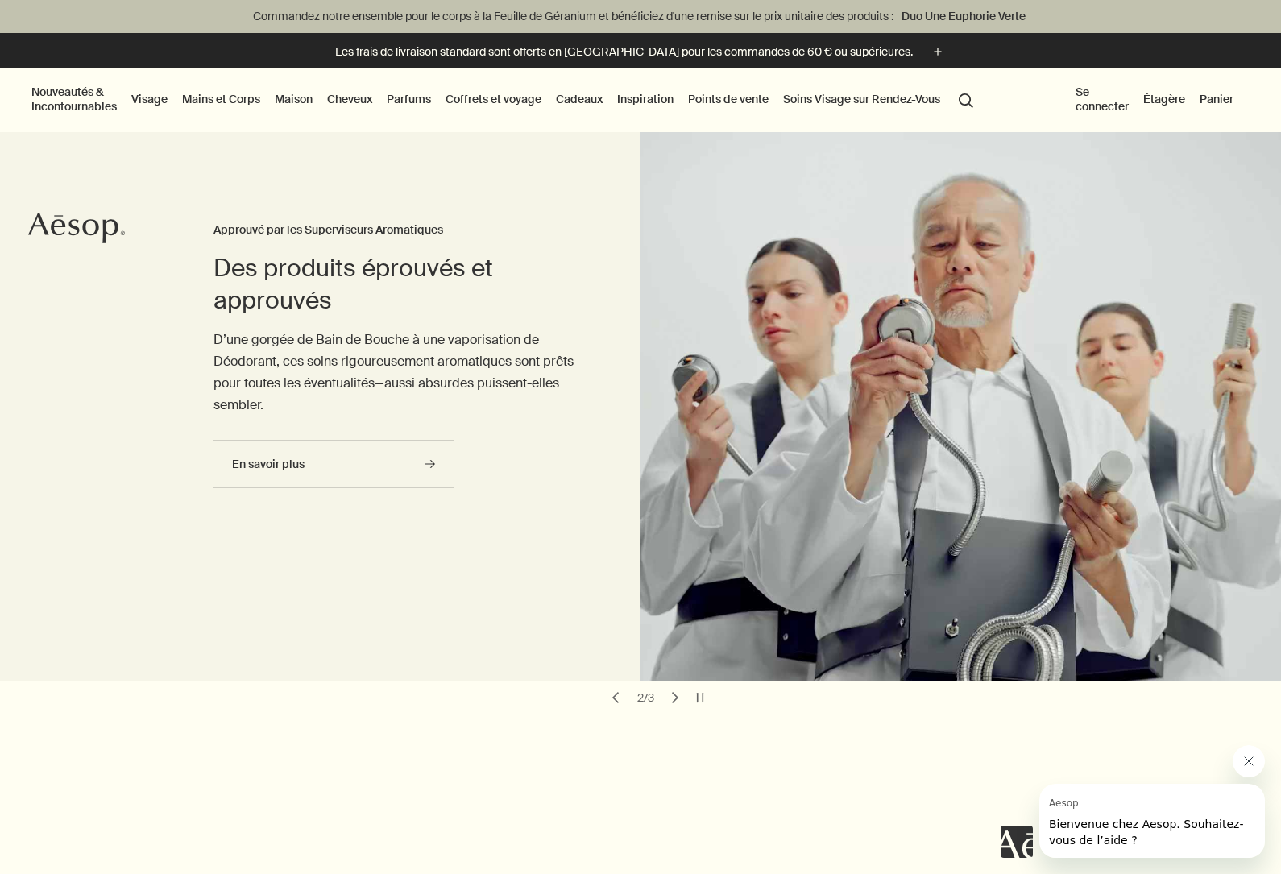
click at [66, 86] on button "Nouveautés & Incontournables" at bounding box center [74, 98] width 92 height 35
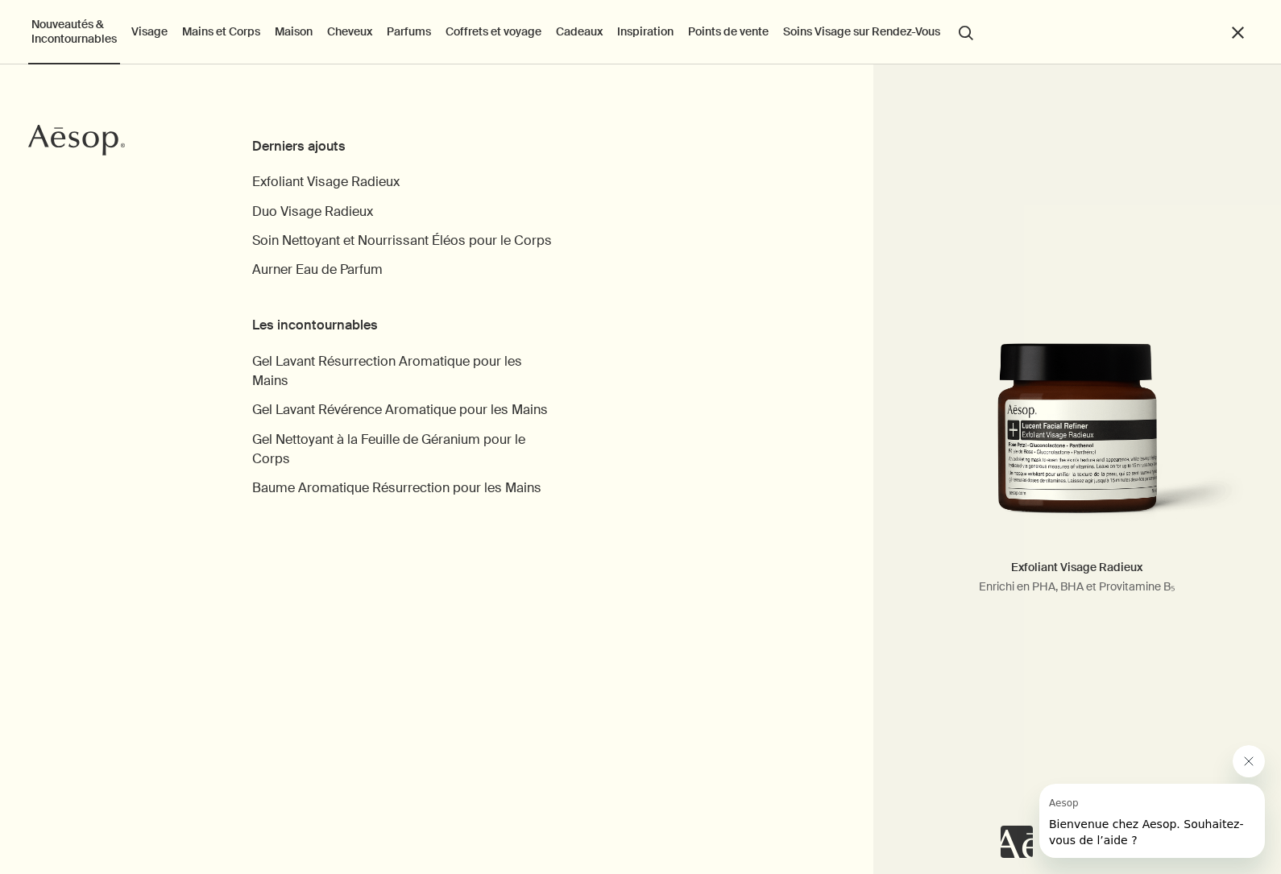
click at [292, 151] on div "Derniers ajouts" at bounding box center [406, 146] width 309 height 19
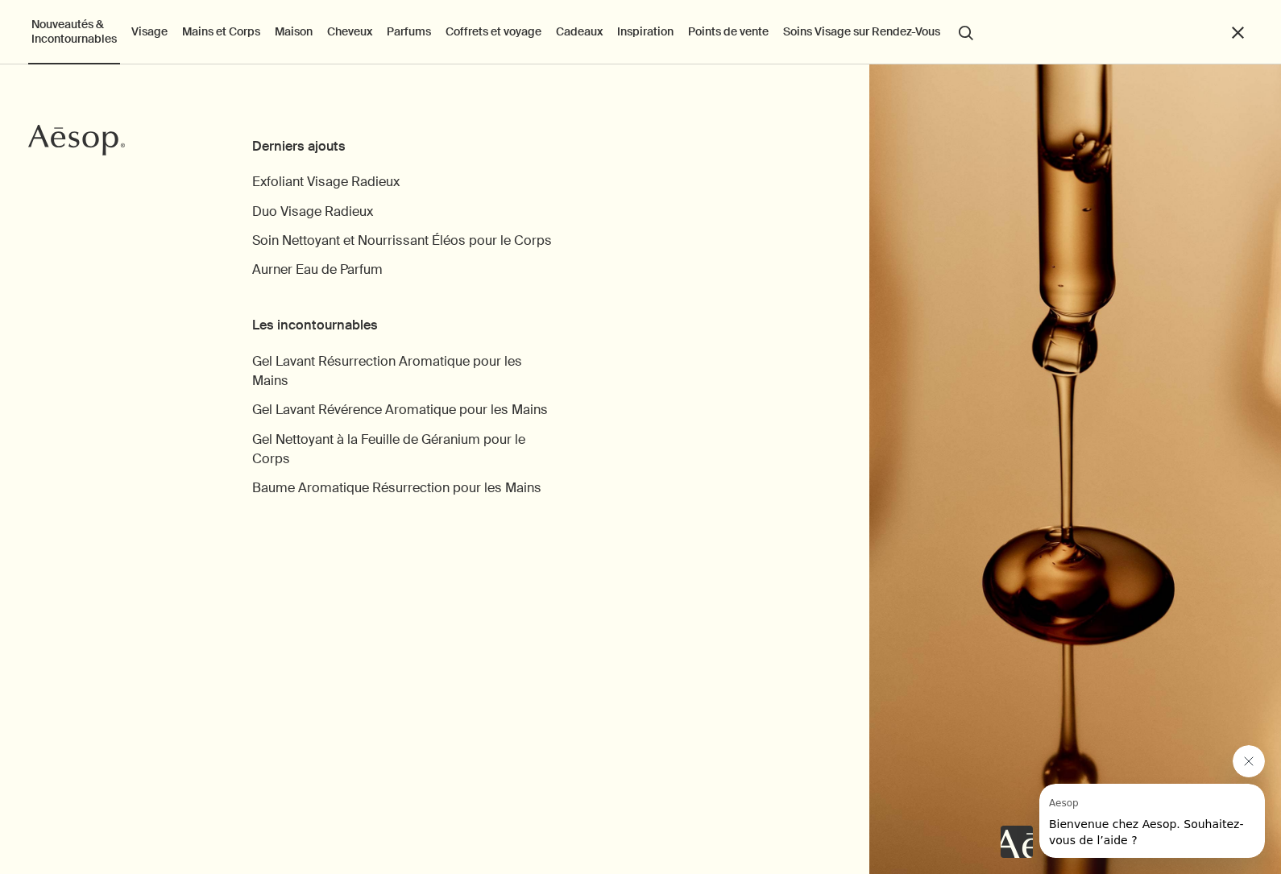
click at [364, 31] on link "Cheveux" at bounding box center [350, 31] width 52 height 21
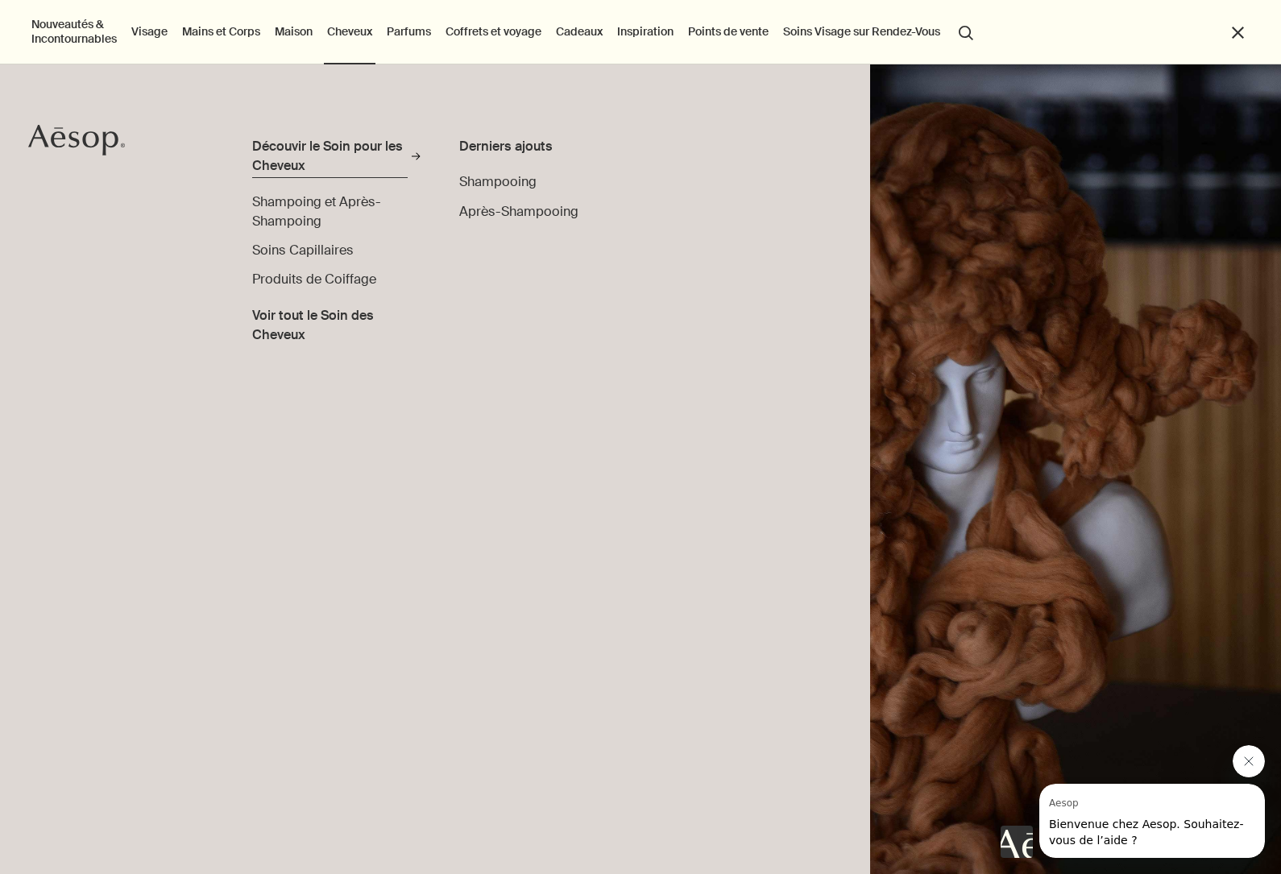
click at [300, 148] on div "Découvir le Soin pour les Cheveux" at bounding box center [330, 156] width 156 height 39
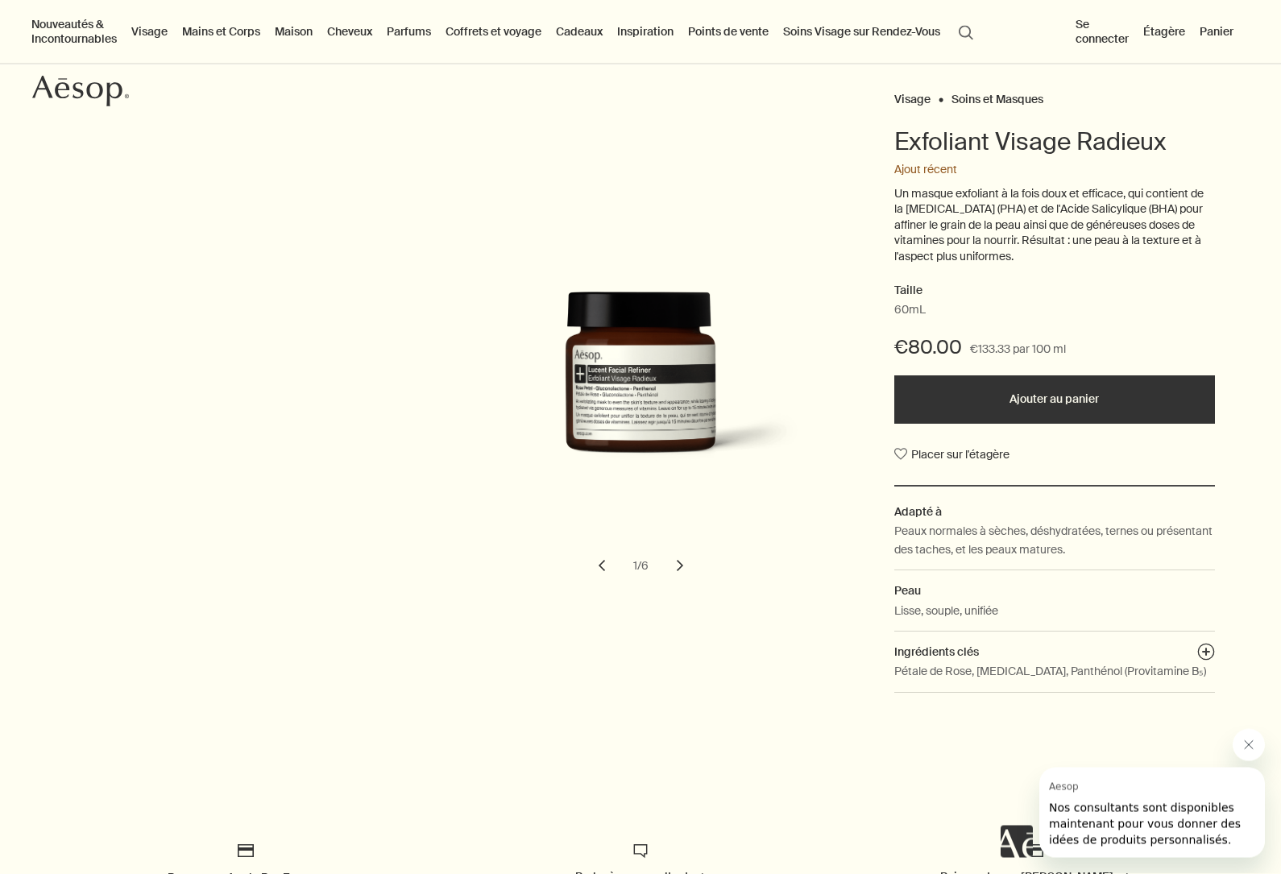
scroll to position [141, 0]
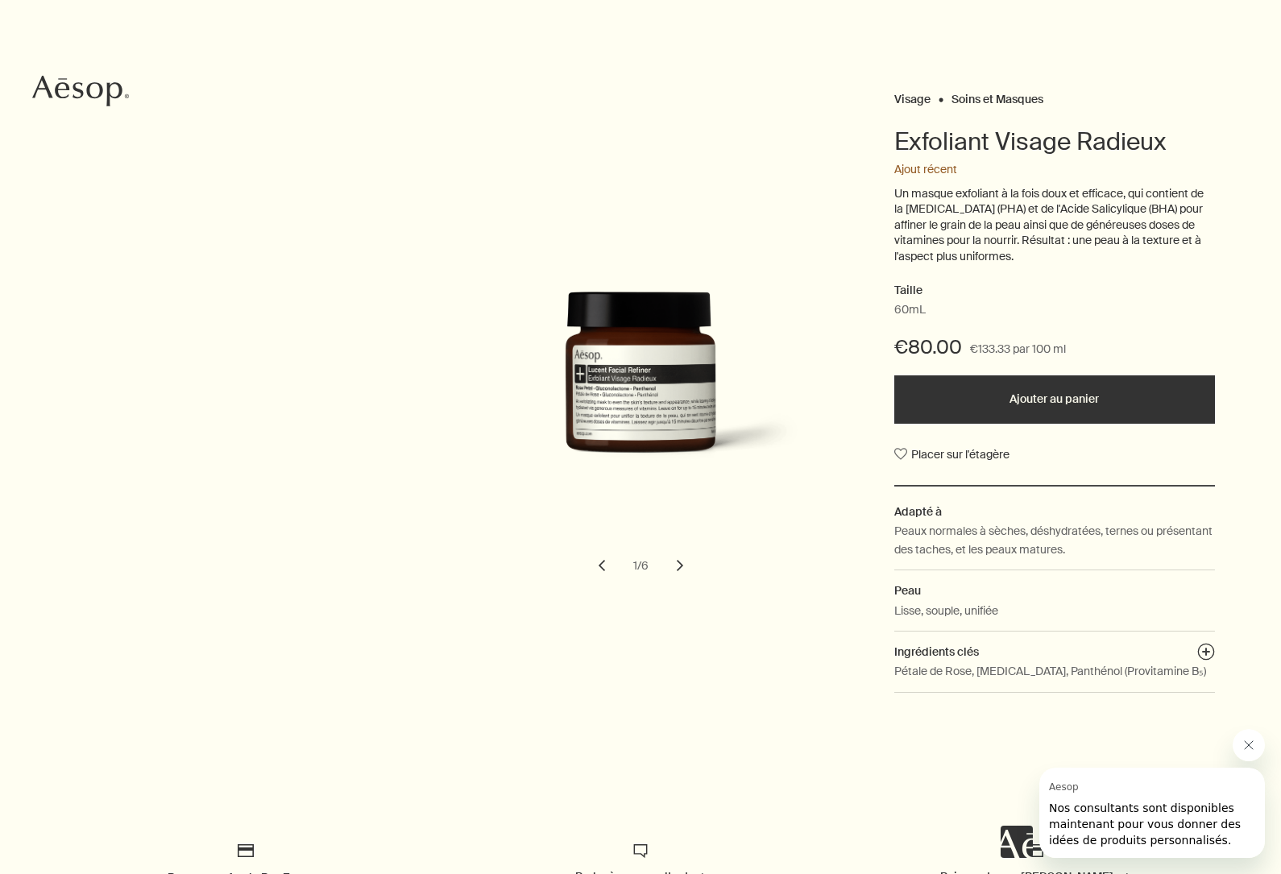
click at [682, 564] on button "chevron" at bounding box center [680, 565] width 35 height 35
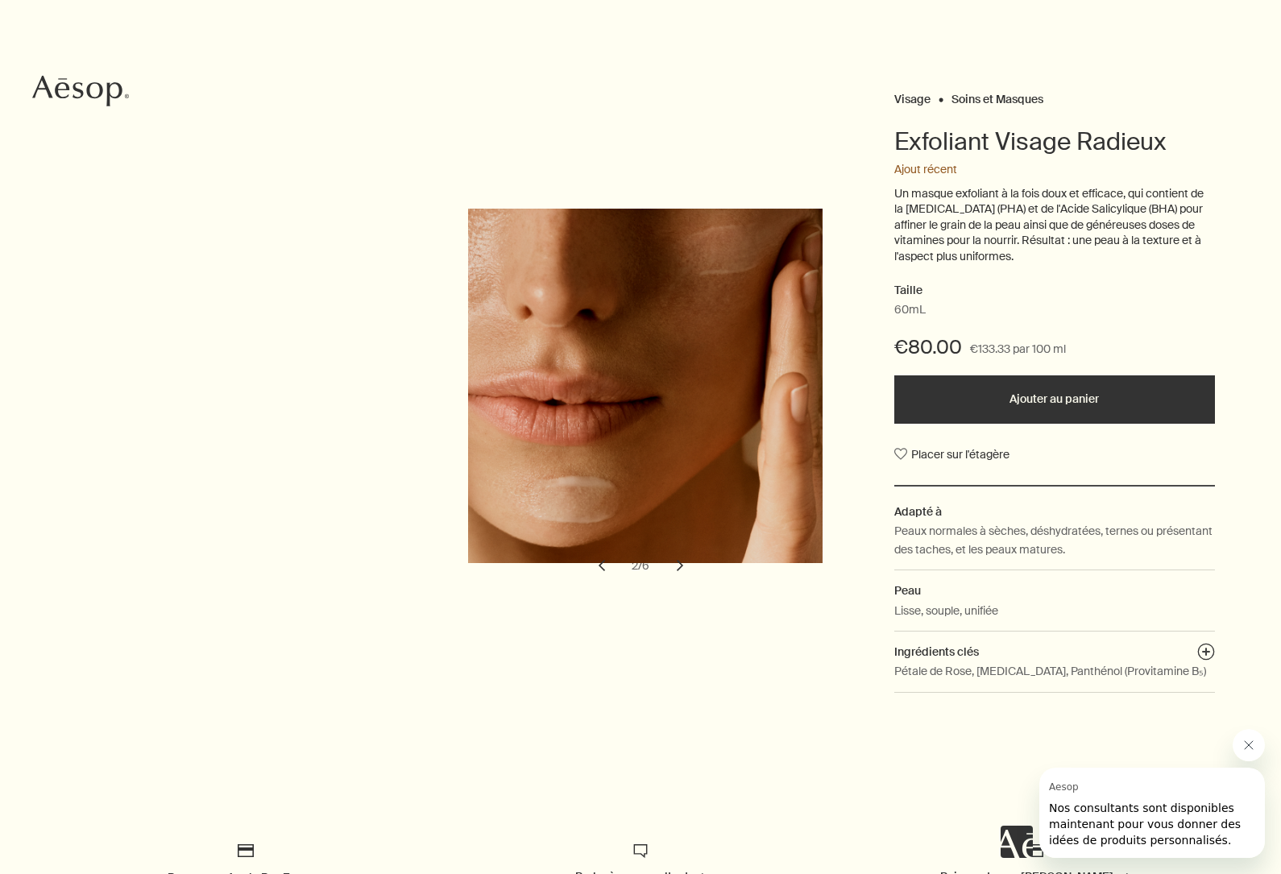
click at [682, 564] on button "chevron" at bounding box center [680, 565] width 35 height 35
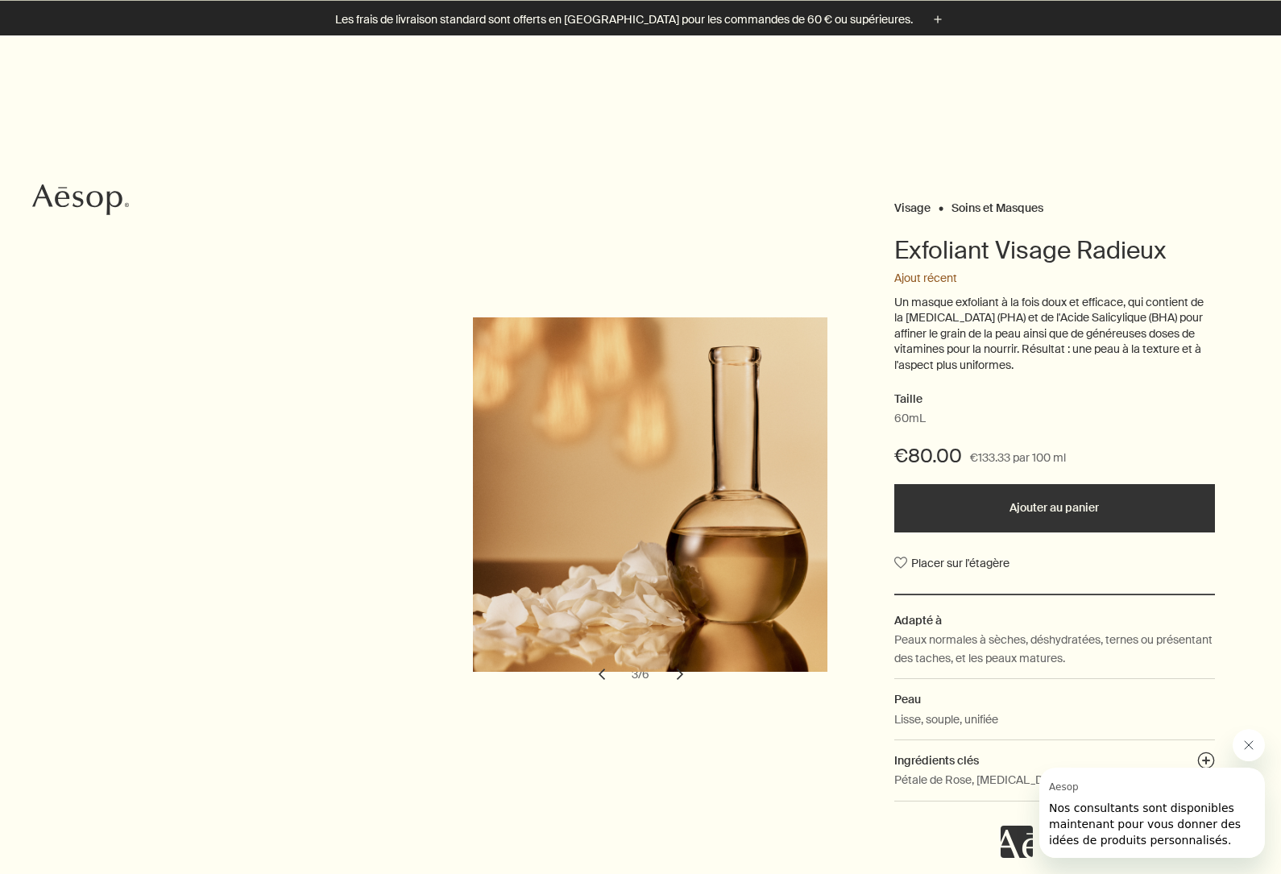
scroll to position [0, 0]
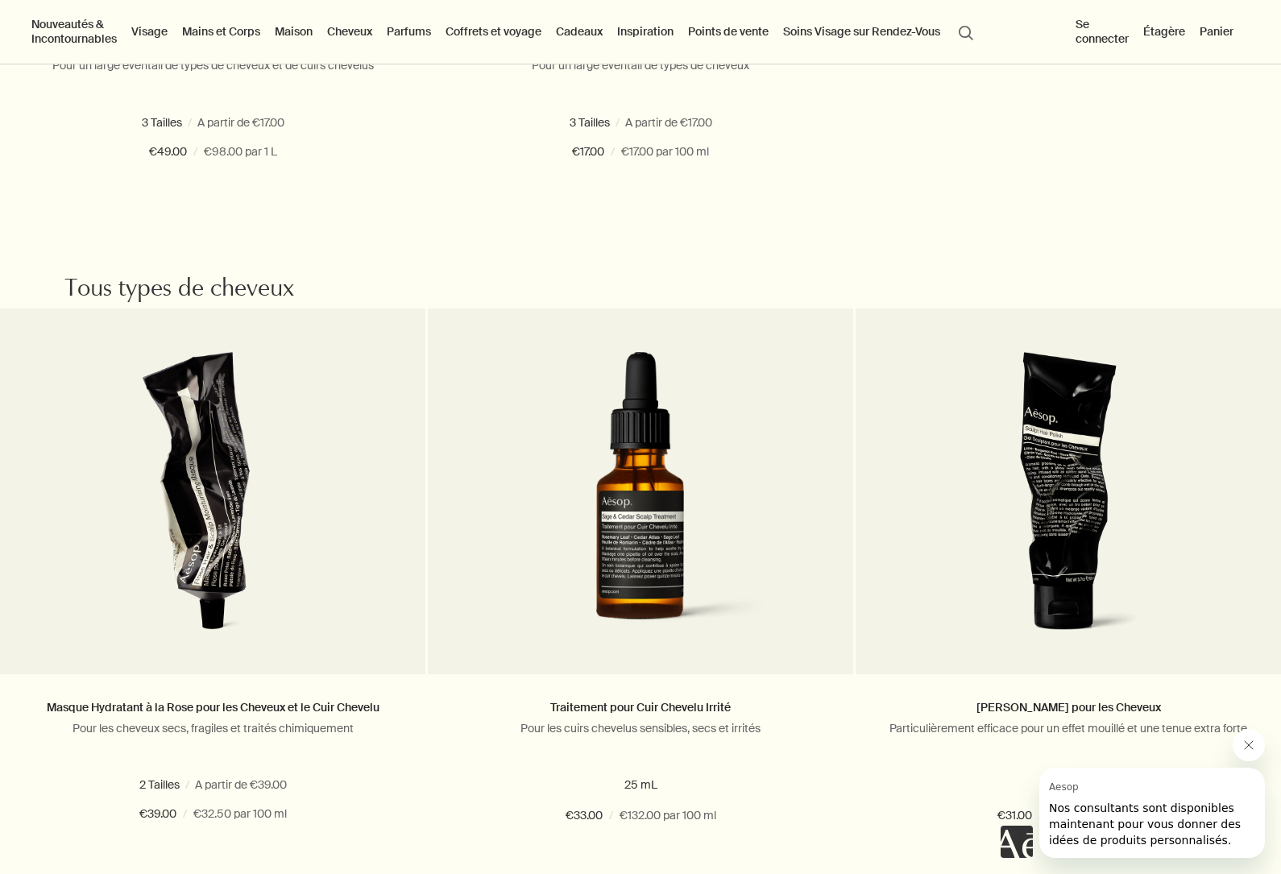
scroll to position [1114, 0]
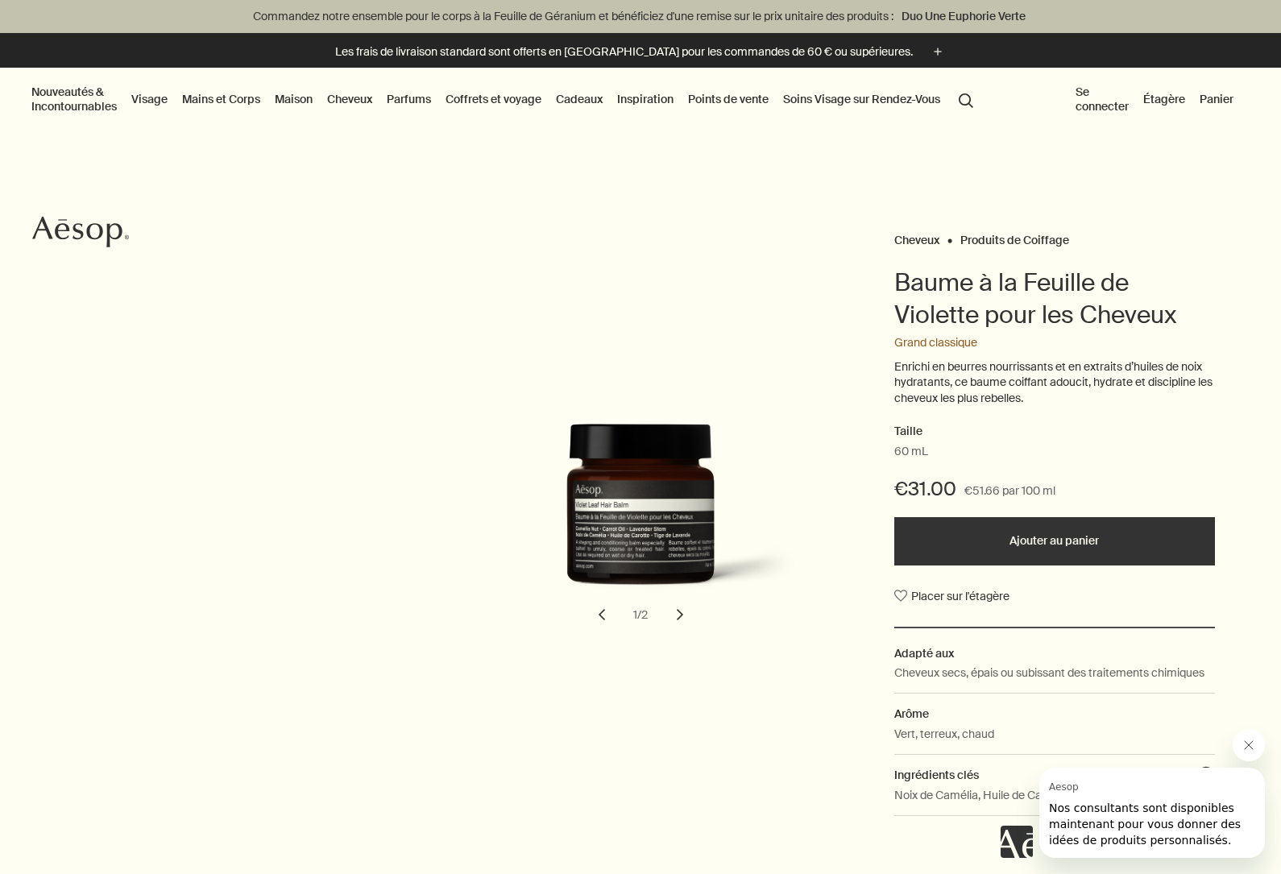
click at [704, 613] on div "Baume à la Feuille de Violette pour les Cheveux" at bounding box center [640, 525] width 427 height 213
click at [685, 610] on button "chevron" at bounding box center [680, 614] width 35 height 35
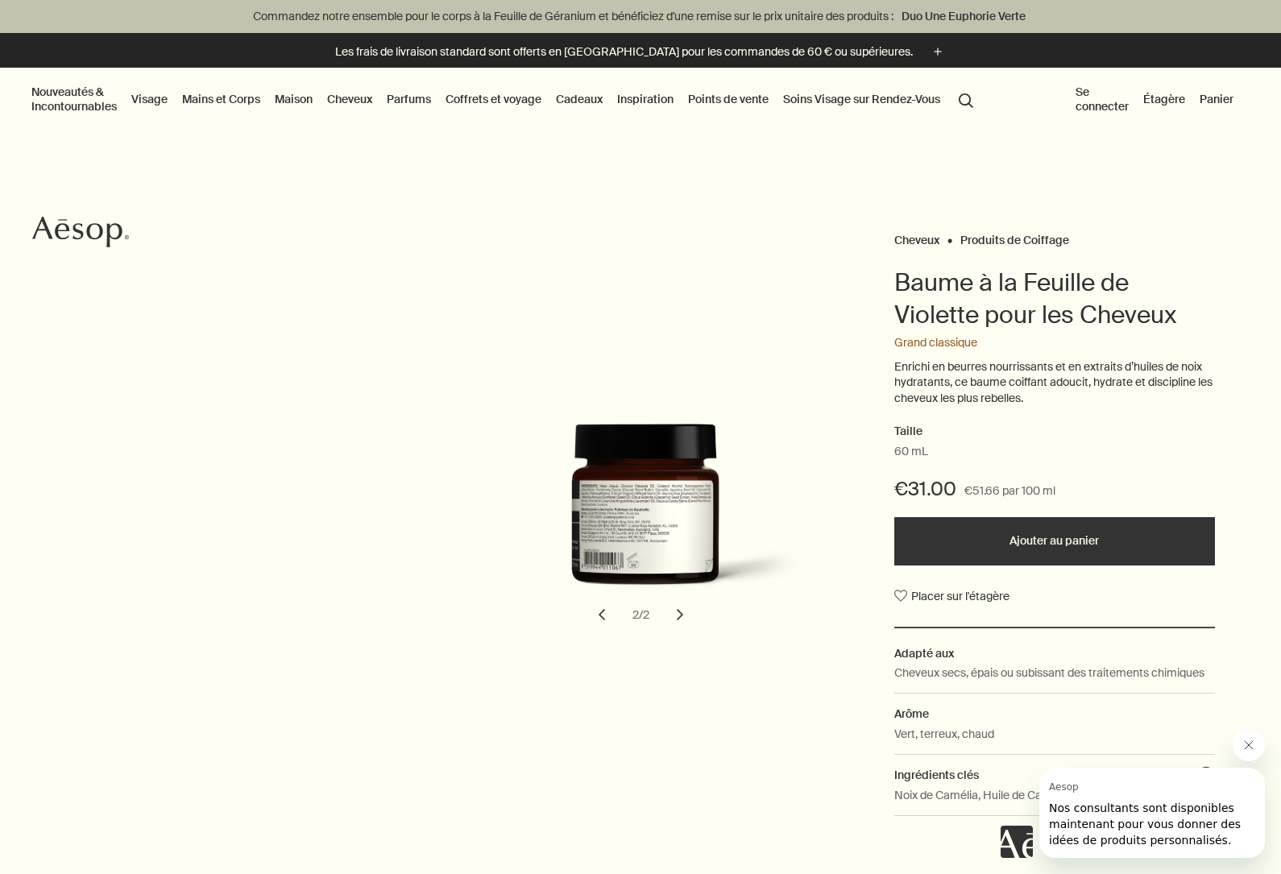
click at [685, 610] on button "chevron" at bounding box center [680, 614] width 35 height 35
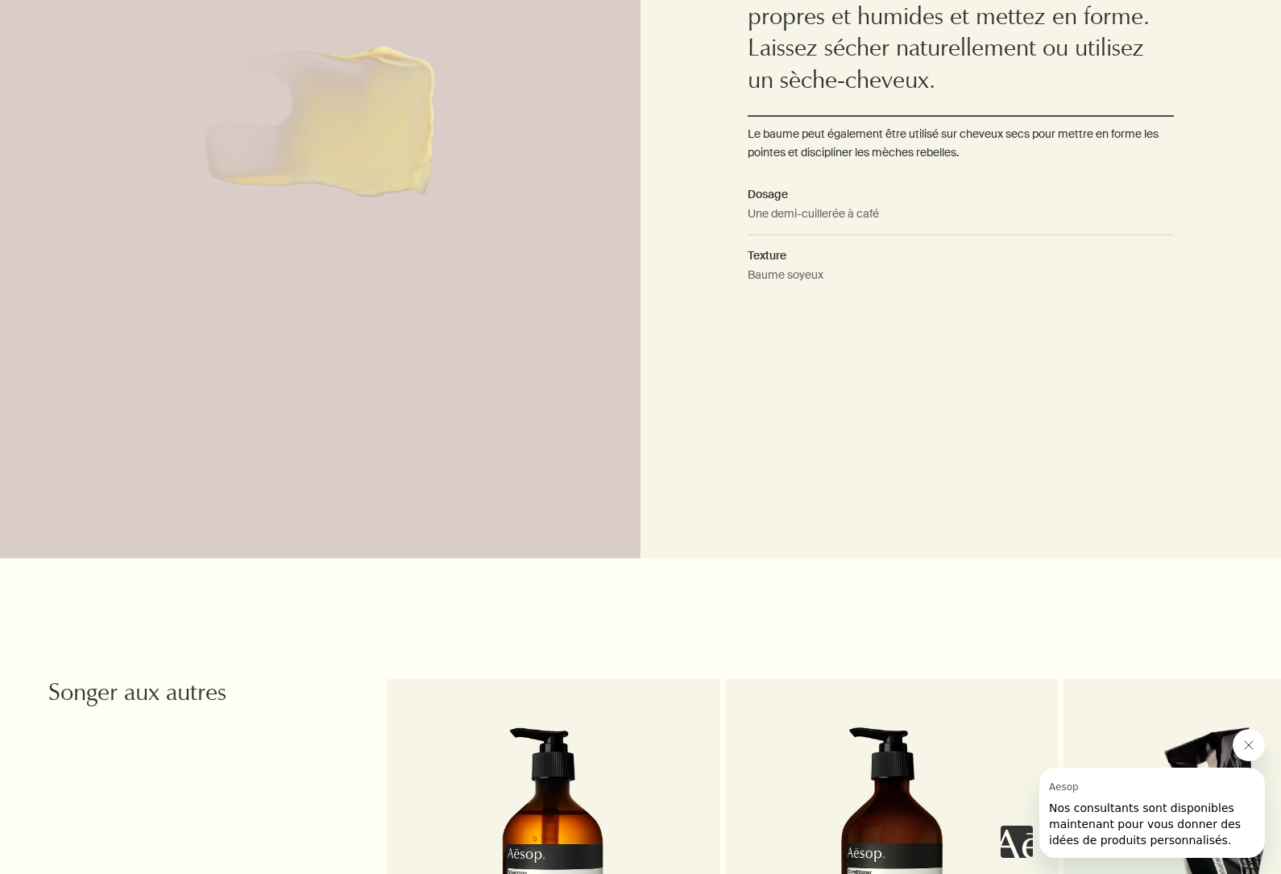
scroll to position [1173, 0]
